Goal: Task Accomplishment & Management: Use online tool/utility

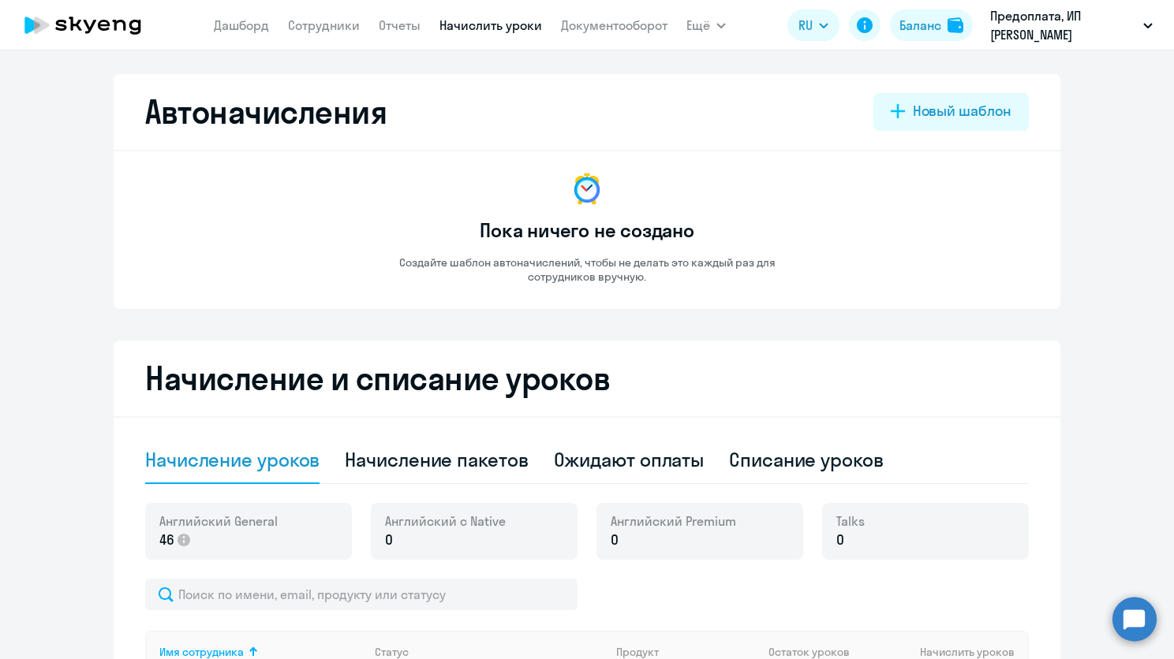
select select "50"
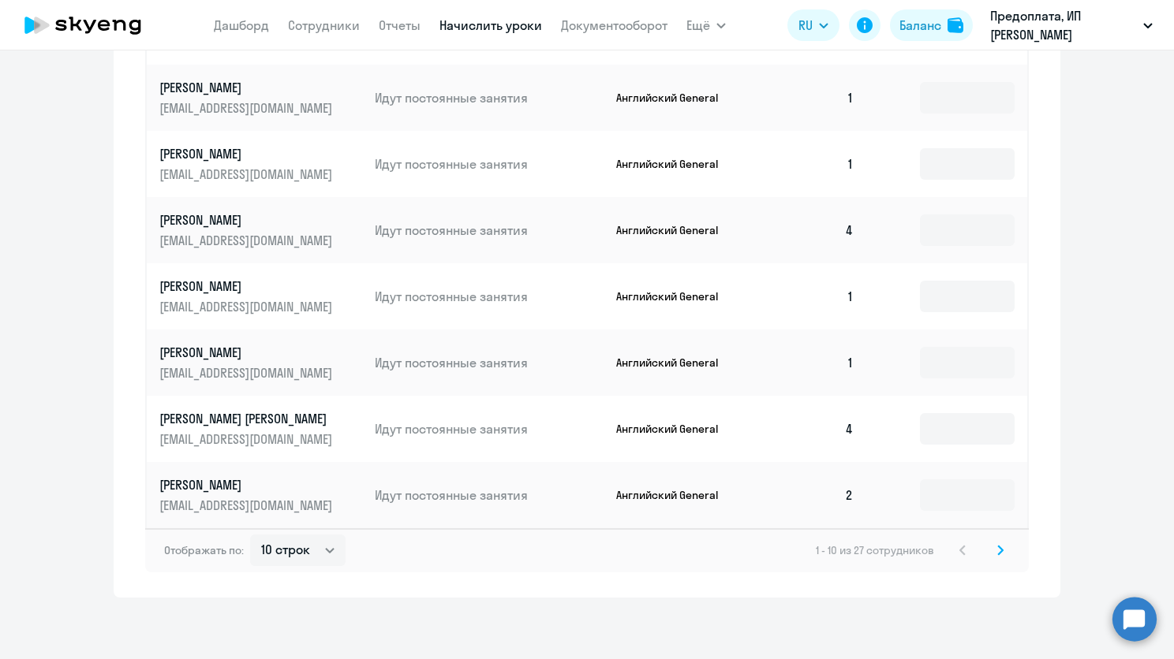
scroll to position [809, 0]
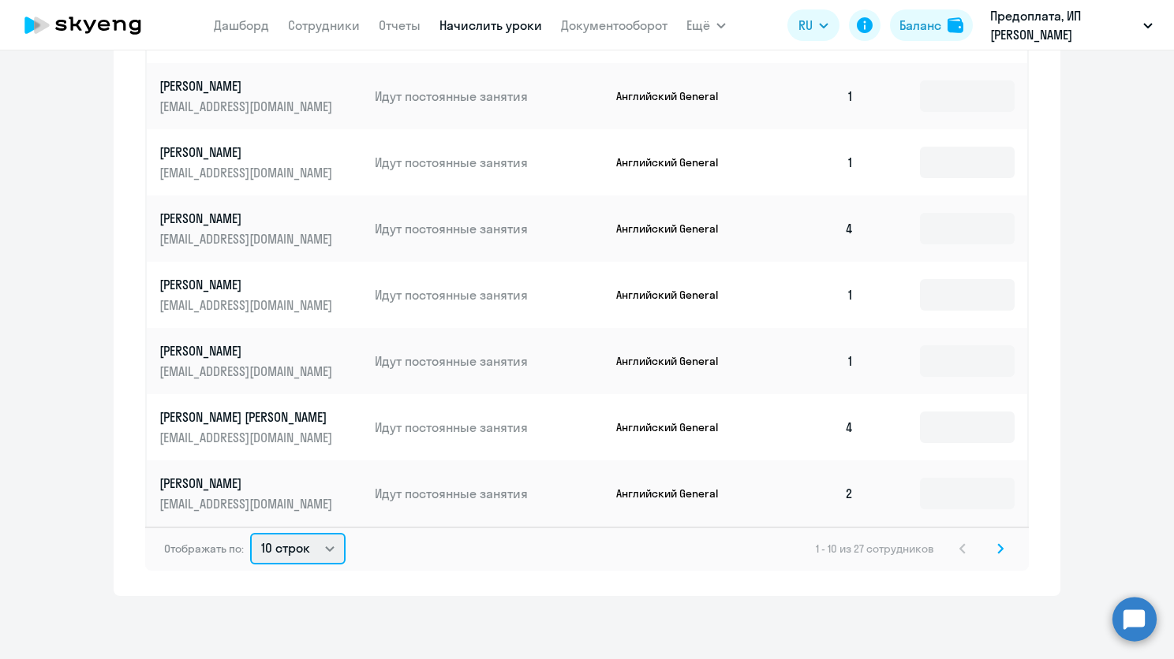
drag, startPoint x: 312, startPoint y: 552, endPoint x: 316, endPoint y: 543, distance: 10.3
click at [313, 551] on select "10 строк 30 строк 50 строк" at bounding box center [297, 549] width 95 height 32
select select "50"
click at [250, 533] on select "10 строк 30 строк 50 строк" at bounding box center [297, 549] width 95 height 32
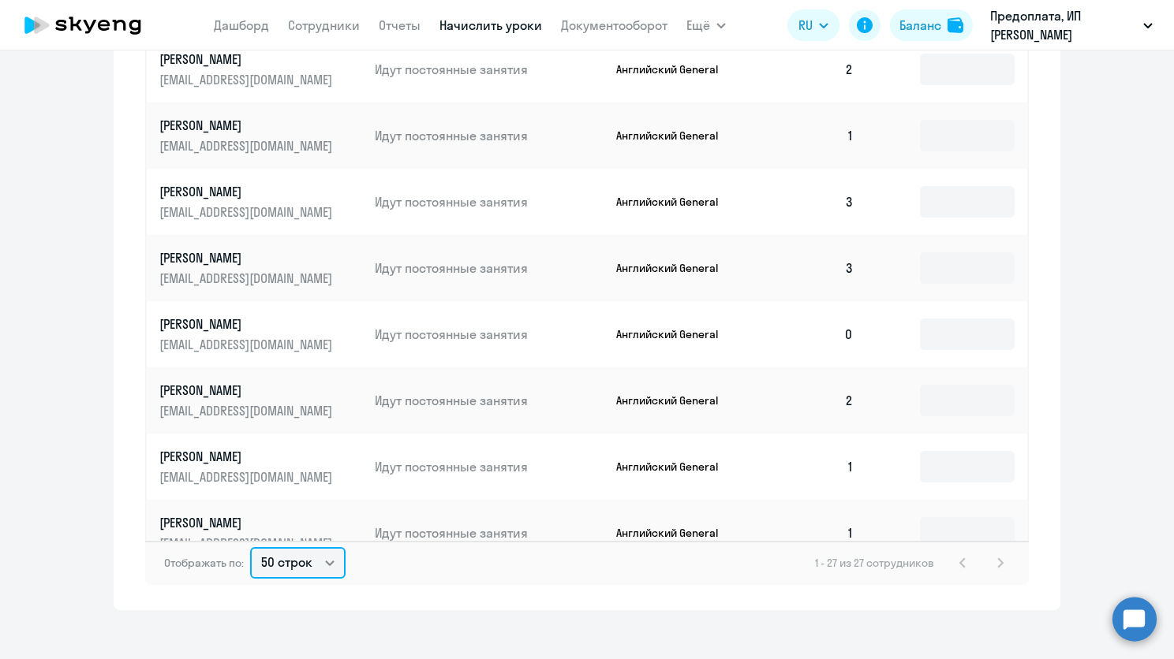
scroll to position [1112, 0]
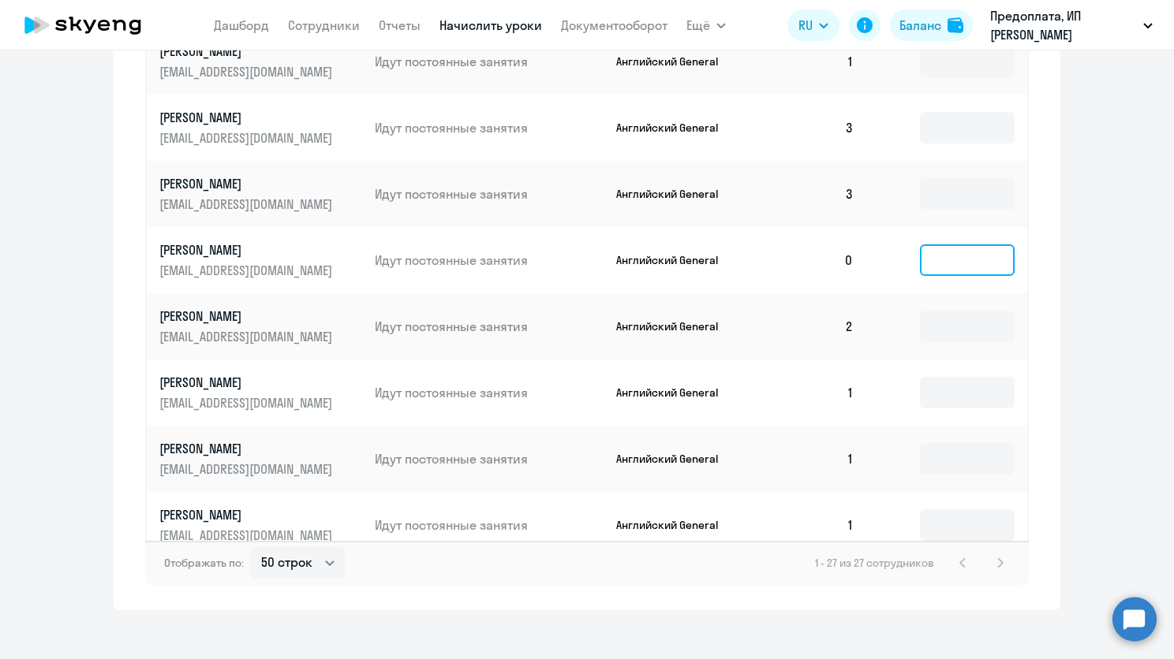
click at [932, 245] on input at bounding box center [967, 261] width 95 height 32
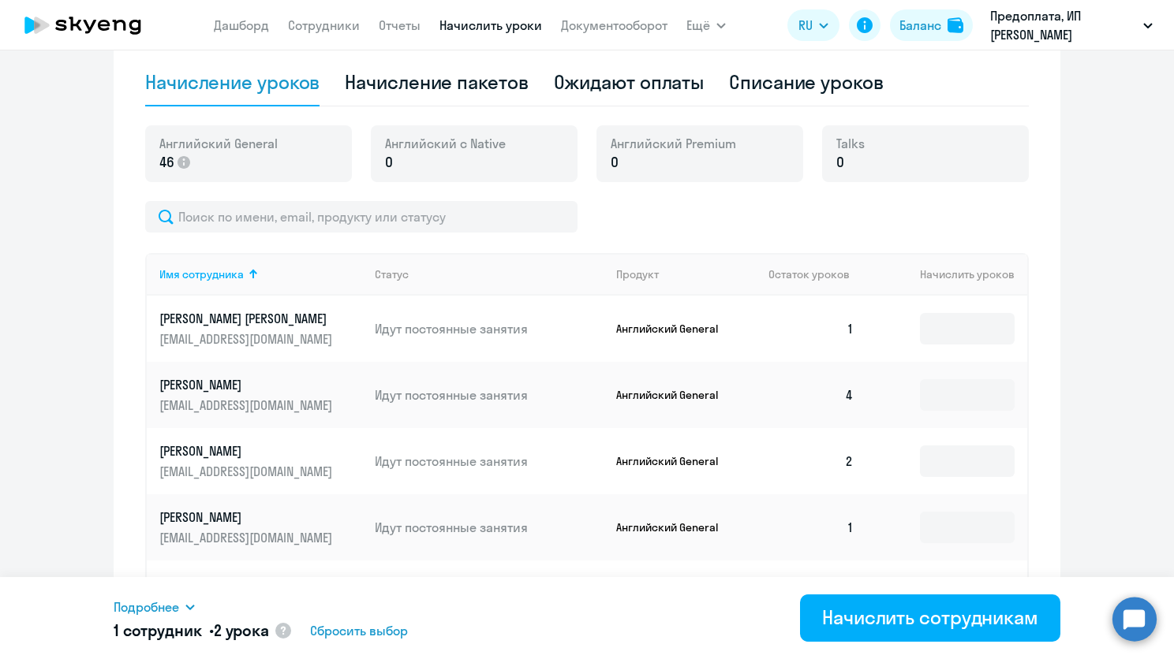
scroll to position [336, 0]
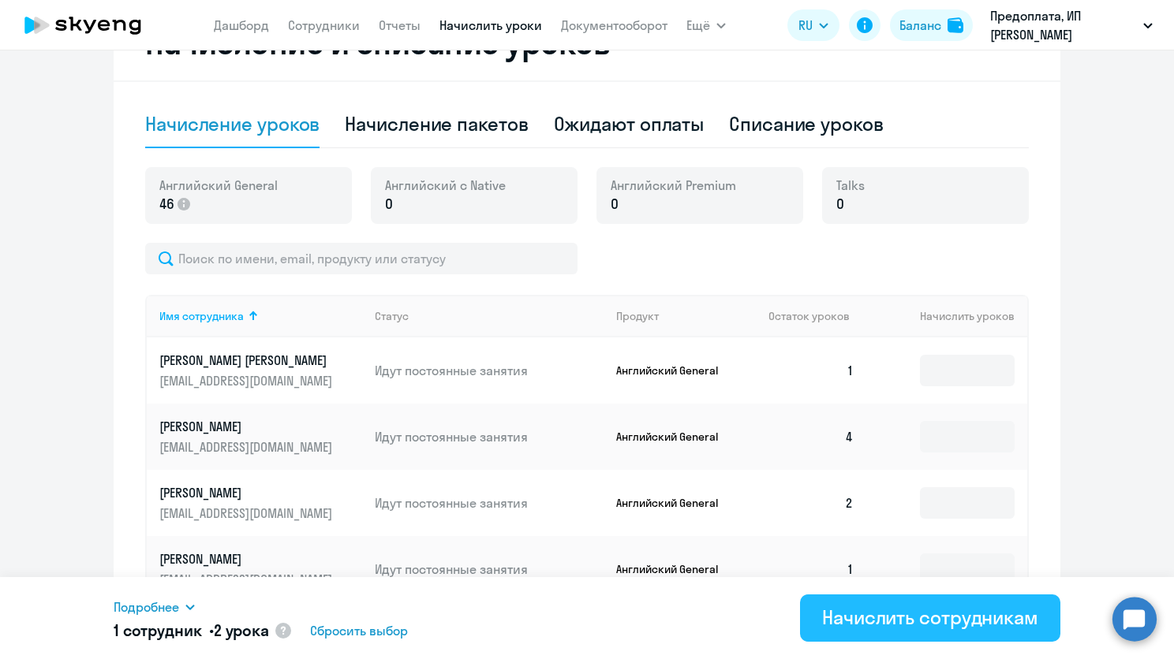
type input "2"
click at [890, 634] on button "Начислить сотрудникам" at bounding box center [930, 618] width 260 height 47
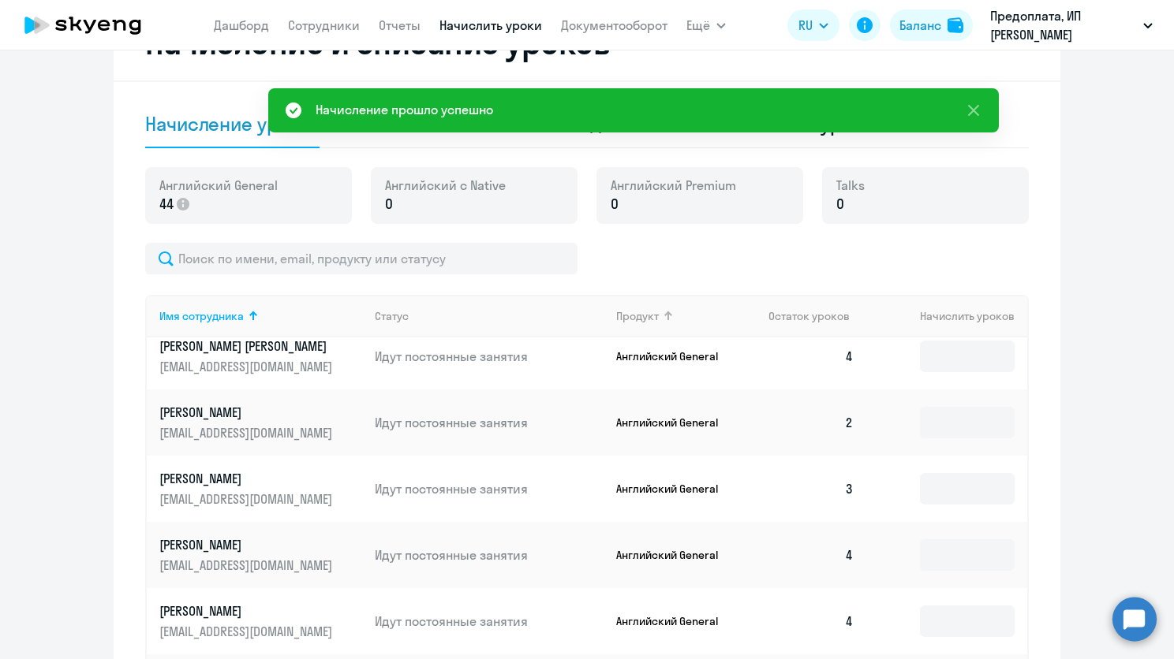
scroll to position [631, 0]
